Goal: Find specific page/section: Find specific page/section

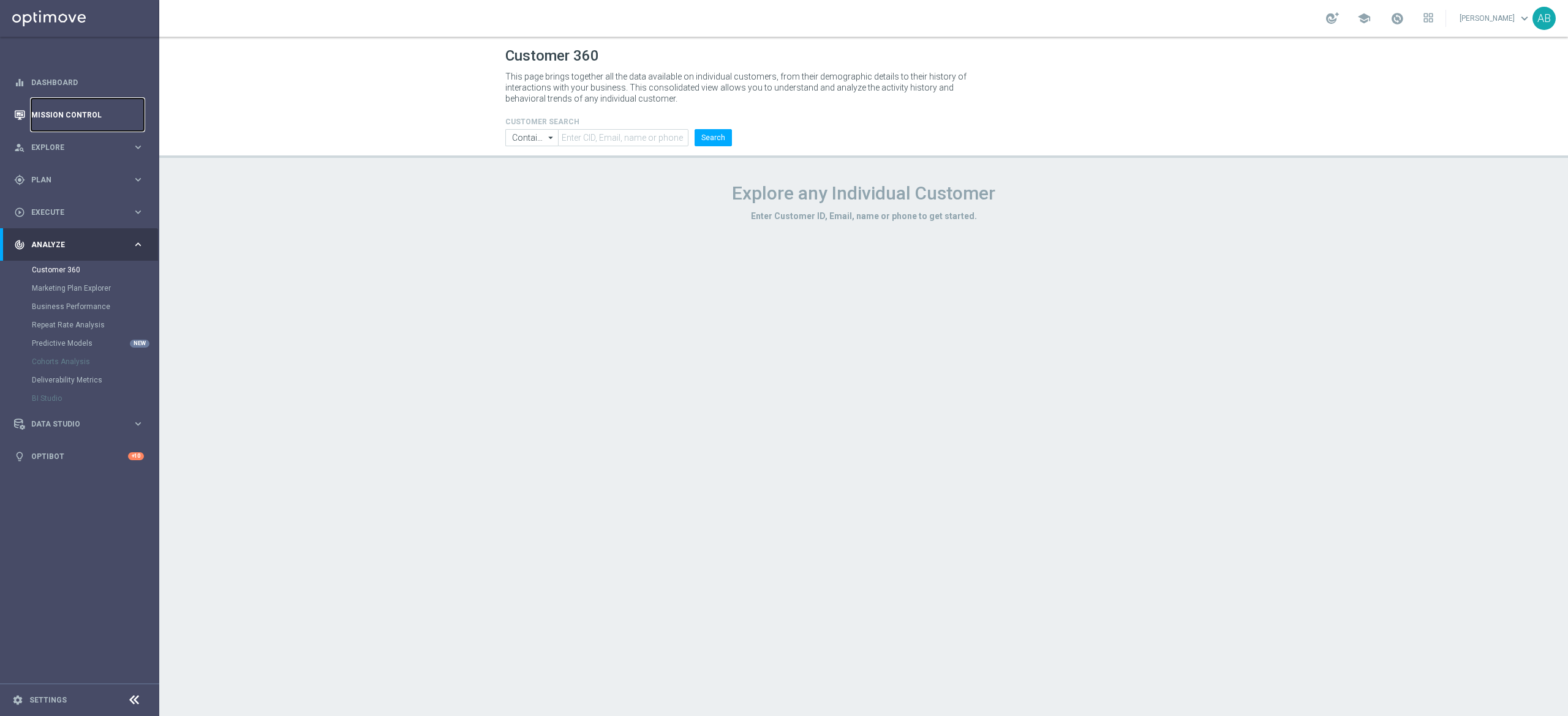
click at [67, 100] on link "Mission Control" at bounding box center [88, 115] width 113 height 33
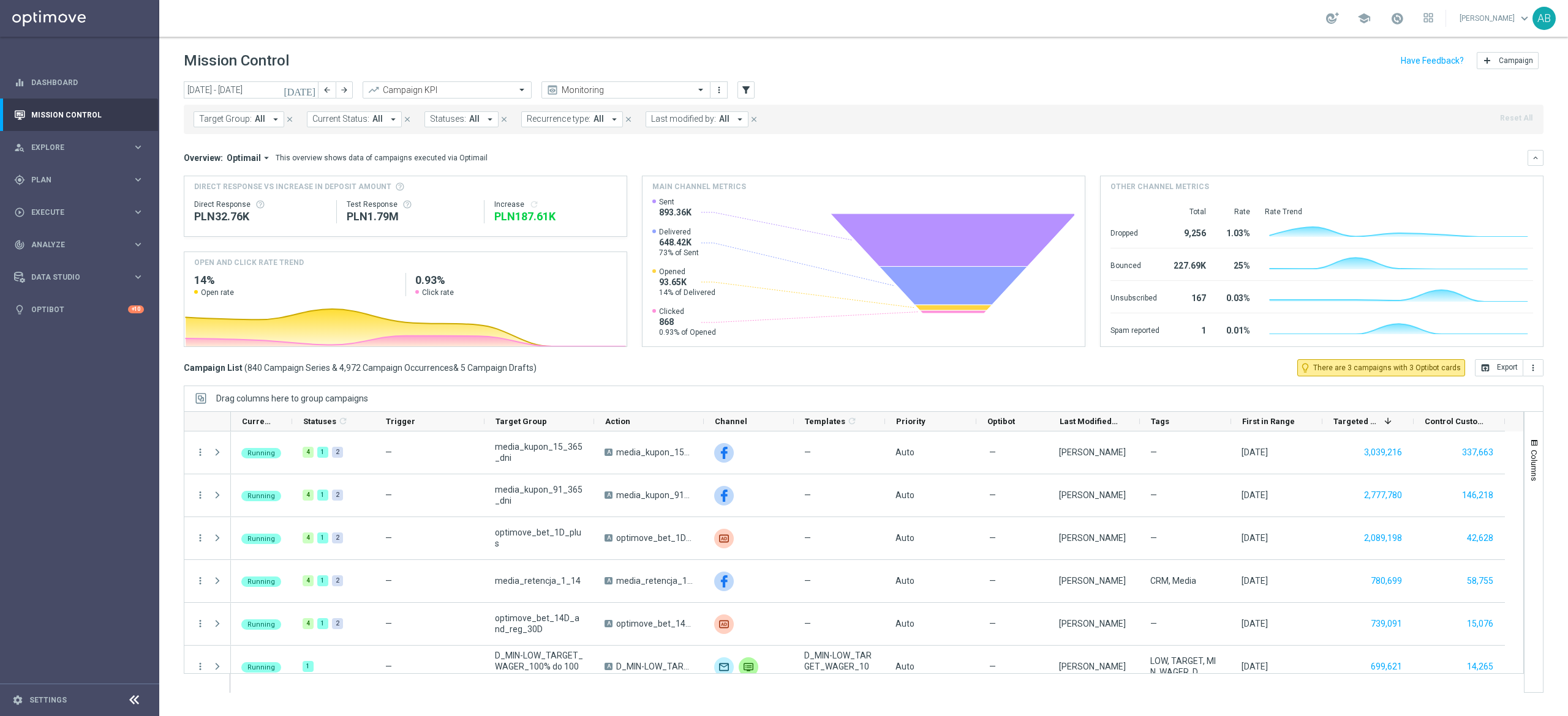
click at [254, 126] on button "Target Group: All arrow_drop_down" at bounding box center [239, 119] width 91 height 16
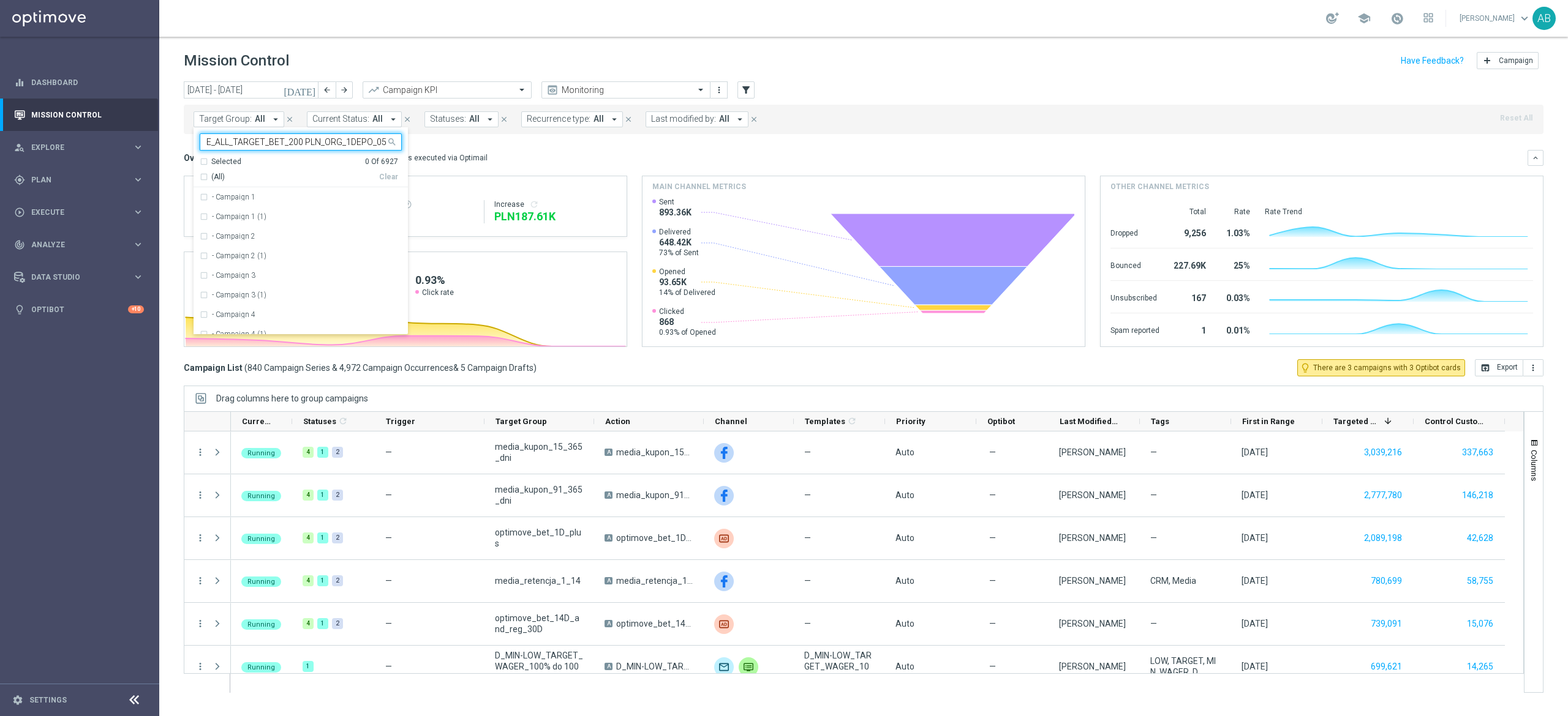
scroll to position [0, 17]
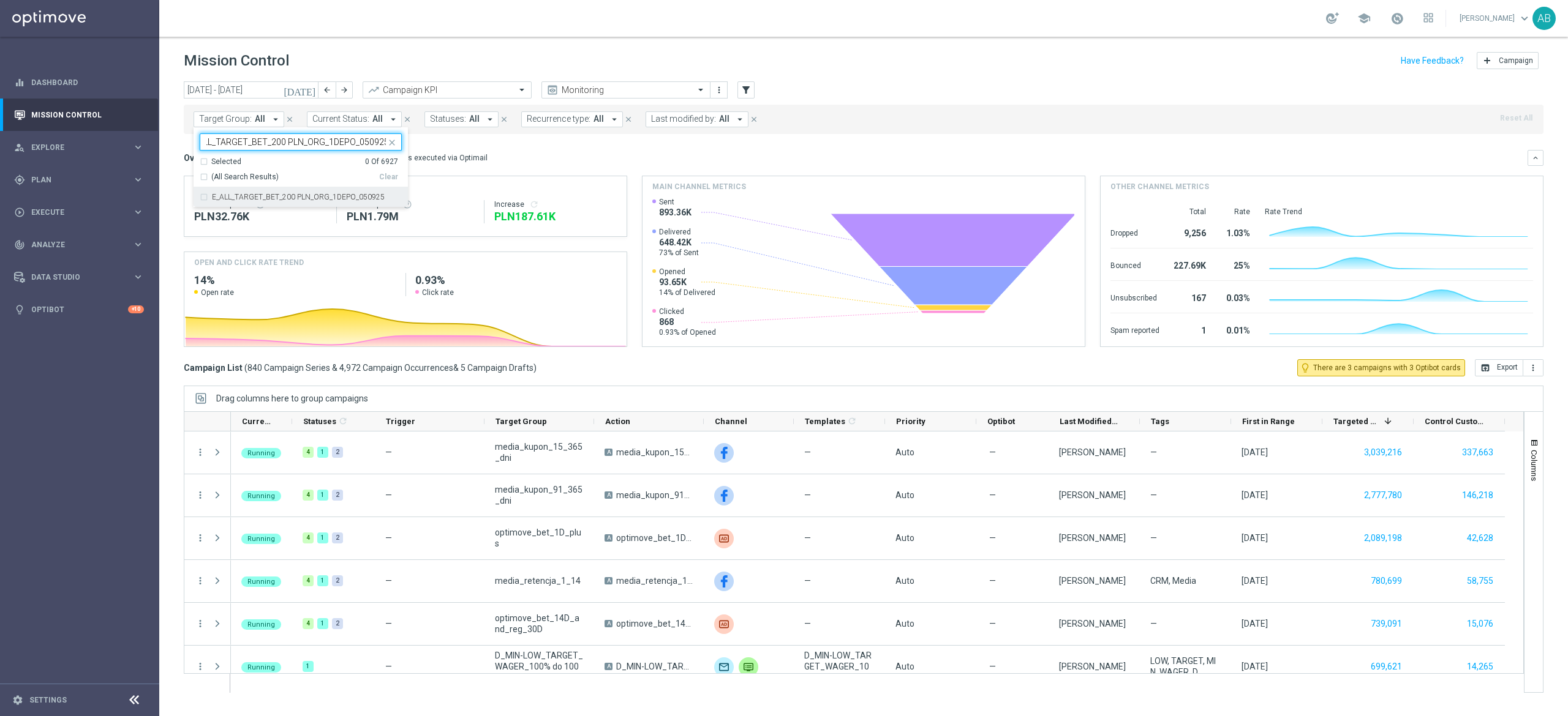
click at [214, 200] on label "E_ALL_TARGET_BET_200 PLN_ORG_1DEPO_050925" at bounding box center [297, 197] width 173 height 8
type input "E_ALL_TARGET_BET_200 PLN_ORG_1DEPO_050925"
click at [186, 162] on h3 "Overview:" at bounding box center [203, 158] width 40 height 11
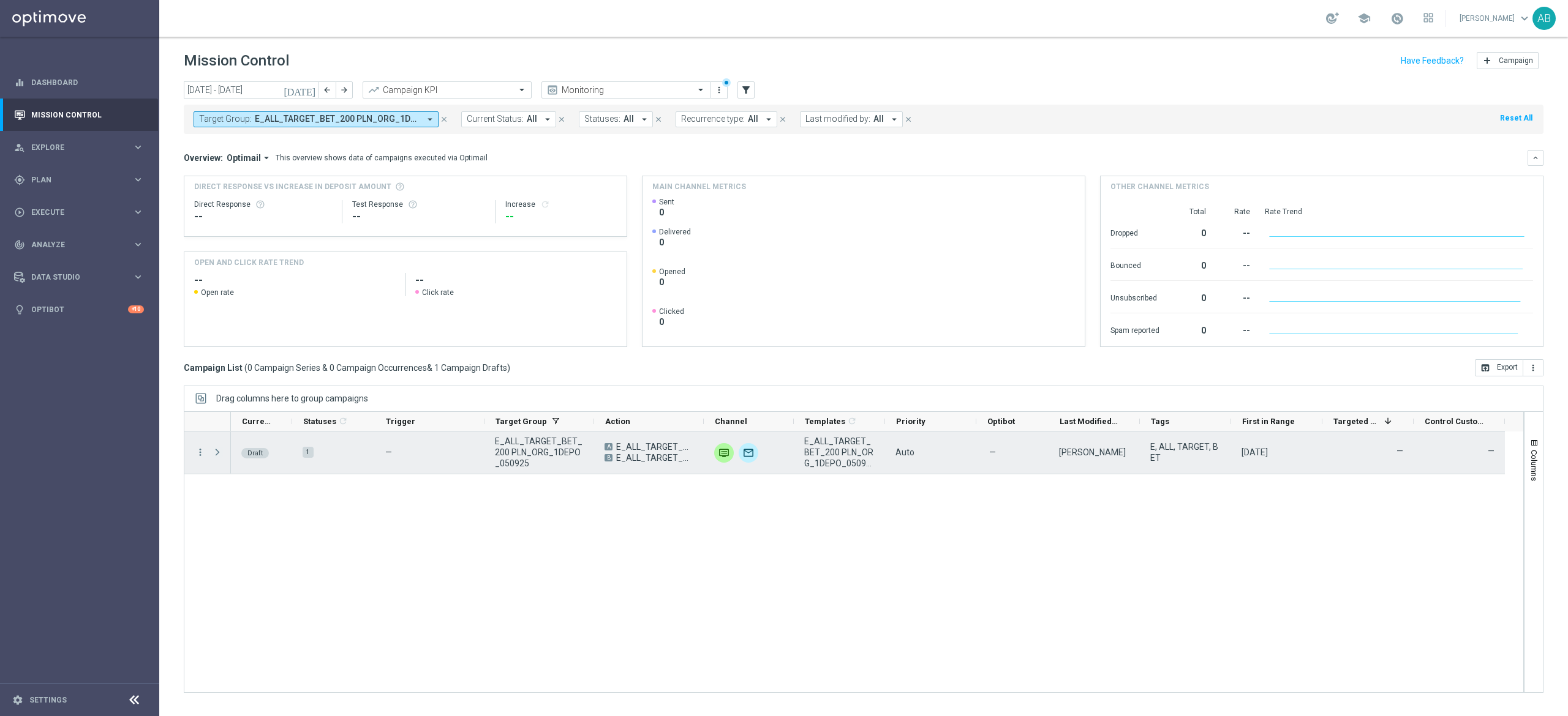
click at [214, 457] on span at bounding box center [217, 452] width 11 height 10
click at [201, 452] on icon "more_vert" at bounding box center [200, 452] width 11 height 11
click at [223, 454] on div "list Campaign Details" at bounding box center [276, 461] width 138 height 17
